Goal: Task Accomplishment & Management: Use online tool/utility

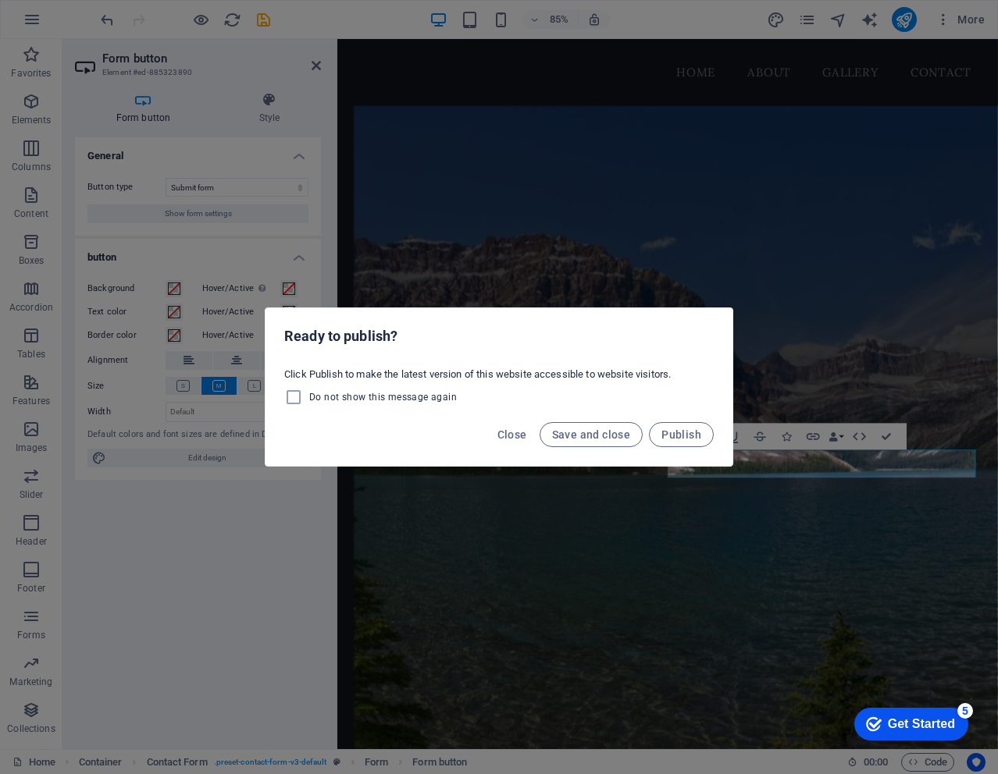
scroll to position [1611, 0]
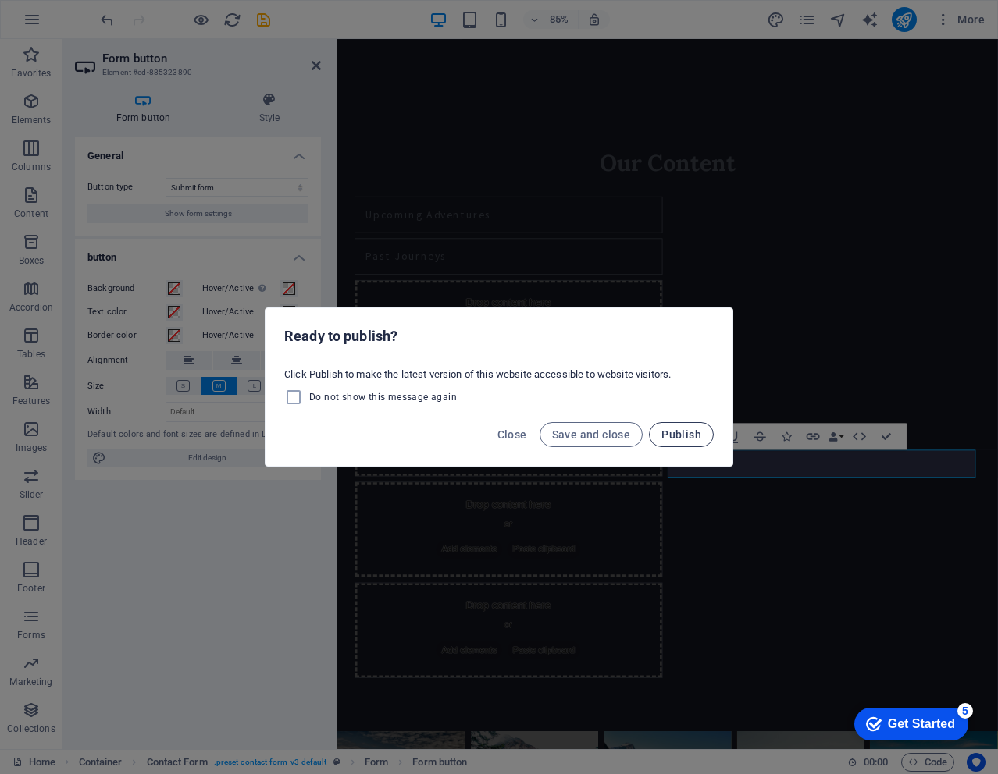
click at [684, 436] on span "Publish" at bounding box center [681, 435] width 40 height 12
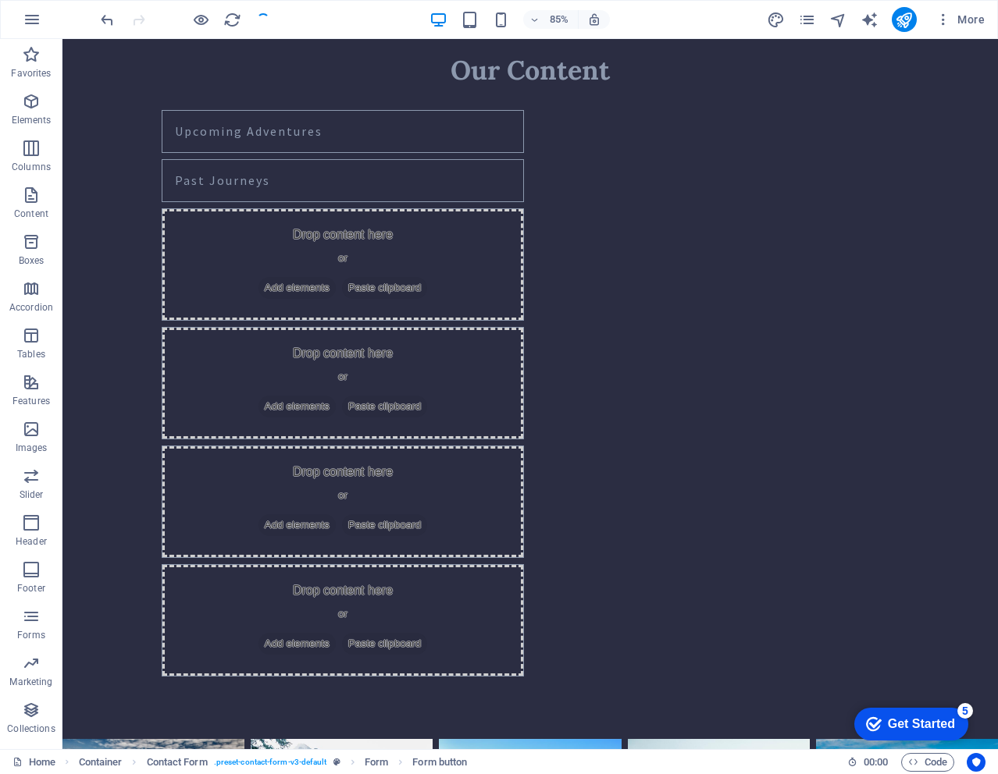
scroll to position [1504, 0]
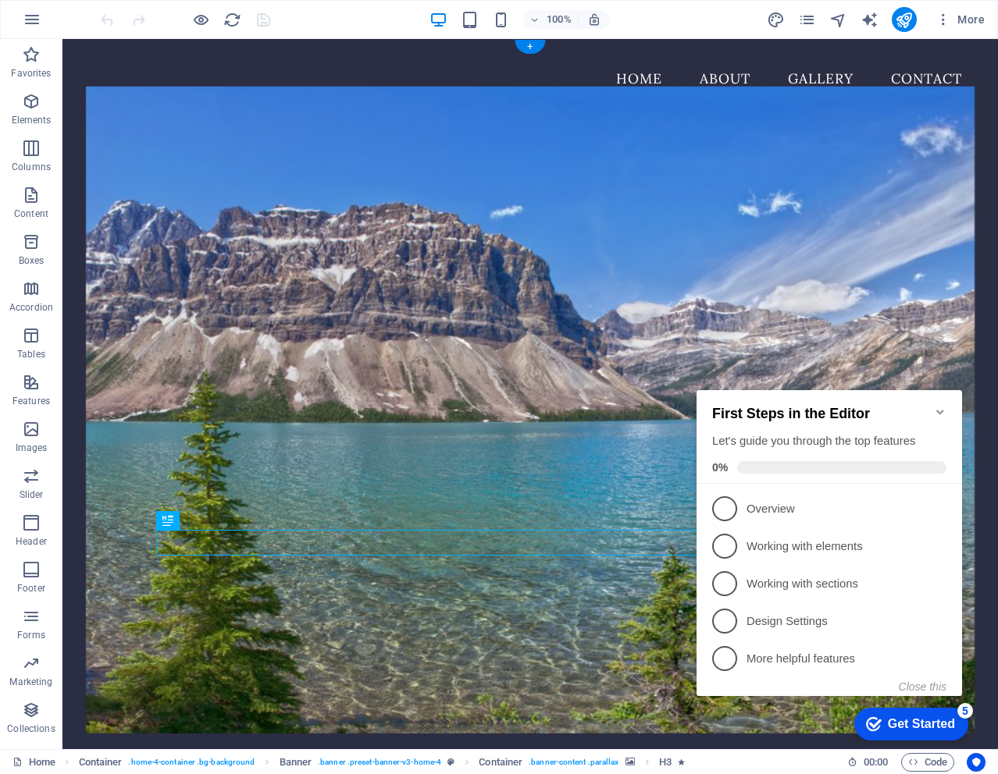
click at [881, 237] on figure at bounding box center [530, 409] width 888 height 647
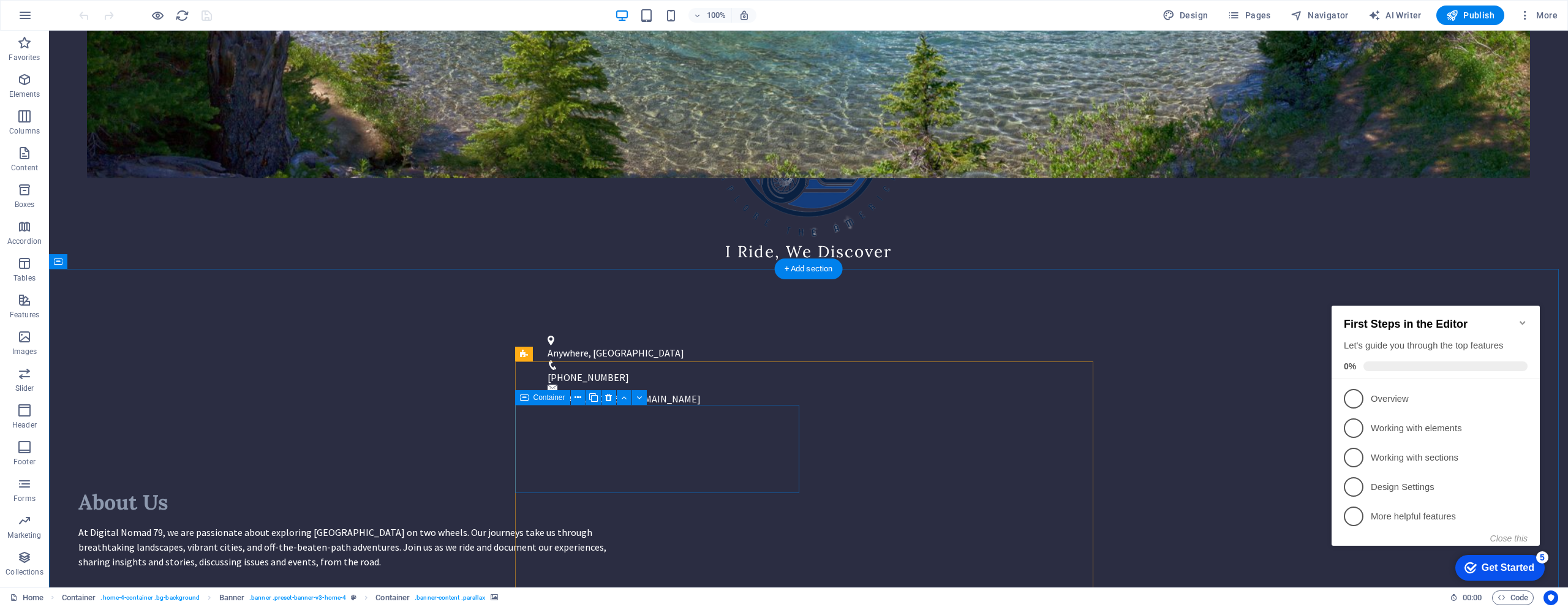
scroll to position [612, 0]
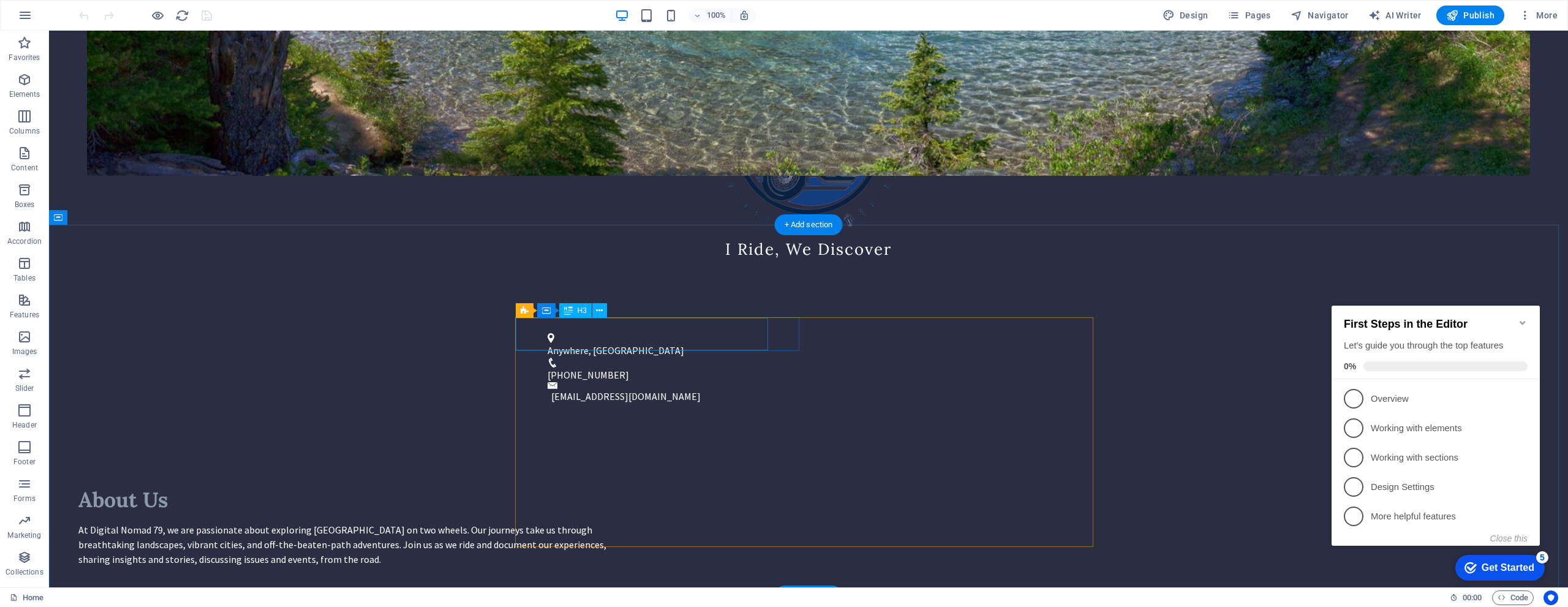
click at [782, 310] on div "First Steps in the Editor Let's guide you through the top features 0%" at bounding box center [1435, 343] width 208 height 74
click at [782, 318] on icon "Minimize checklist" at bounding box center [1523, 322] width 9 height 9
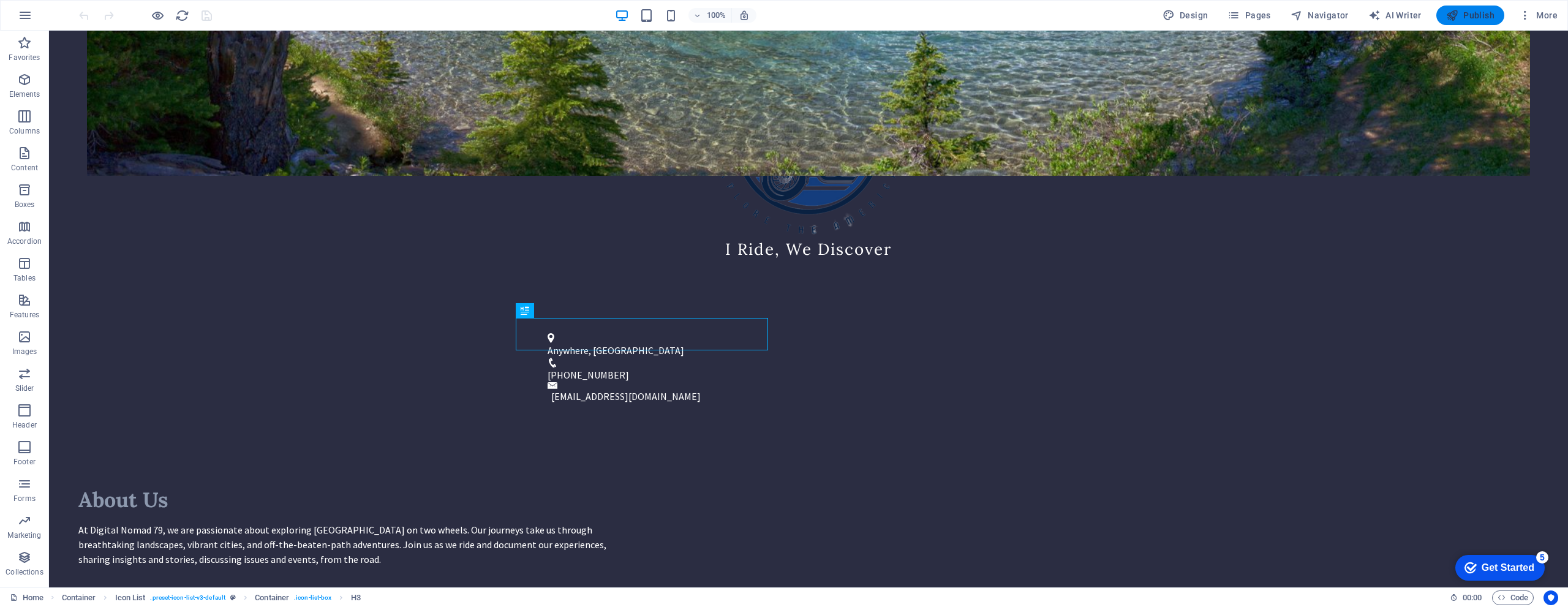
click at [782, 24] on button "Publish" at bounding box center [1470, 15] width 68 height 20
